Goal: Information Seeking & Learning: Learn about a topic

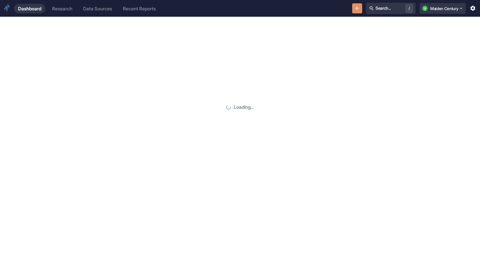
click at [68, 8] on div "Research" at bounding box center [62, 9] width 20 height 6
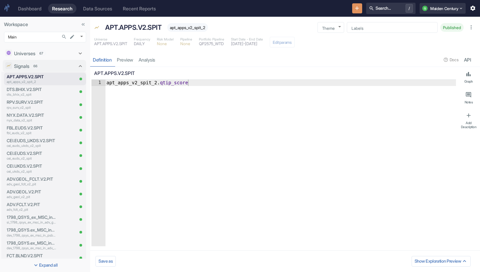
type textarea "x"
click at [45, 119] on p "nyx_data_v2_spit" at bounding box center [31, 120] width 49 height 5
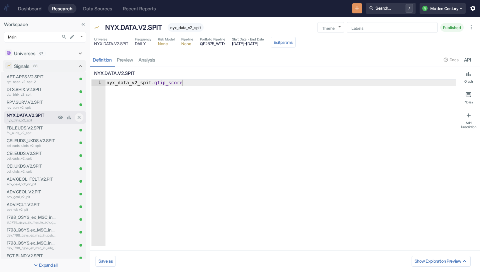
type textarea "x"
click at [151, 60] on link "analysis" at bounding box center [147, 60] width 22 height 14
